Goal: Find specific page/section: Find specific page/section

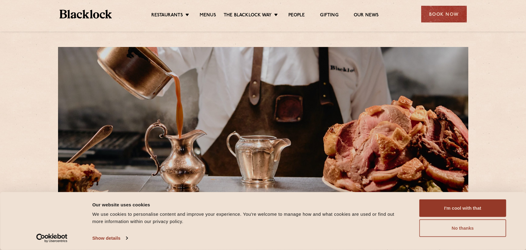
click at [455, 230] on button "No thanks" at bounding box center [462, 229] width 87 height 18
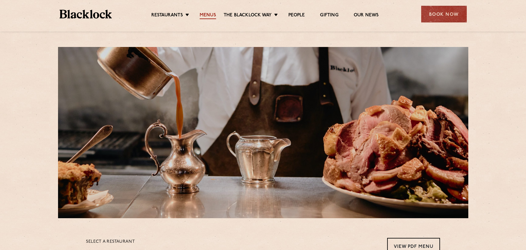
click at [208, 15] on link "Menus" at bounding box center [207, 15] width 16 height 7
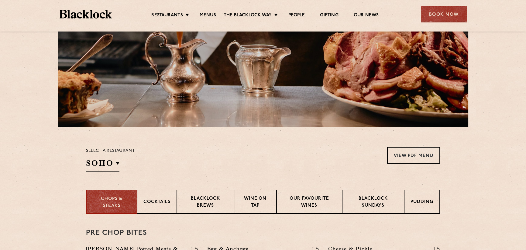
scroll to position [152, 0]
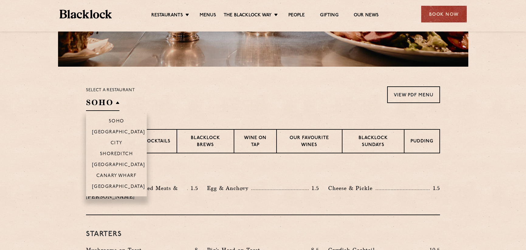
click at [104, 100] on h2 "SOHO" at bounding box center [102, 104] width 33 height 14
click at [117, 187] on p "[GEOGRAPHIC_DATA]" at bounding box center [118, 188] width 53 height 6
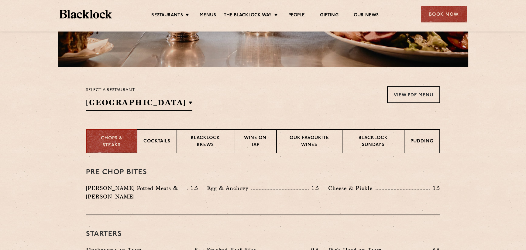
click at [486, 118] on section "Select a restaurant [GEOGRAPHIC_DATA] [GEOGRAPHIC_DATA] [GEOGRAPHIC_DATA] [GEOG…" at bounding box center [263, 98] width 526 height 63
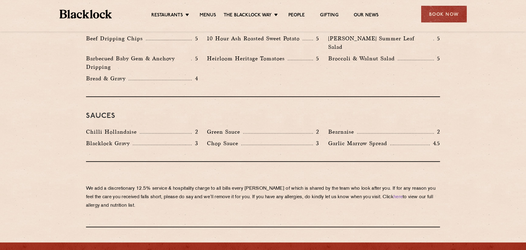
scroll to position [1069, 0]
